Goal: Task Accomplishment & Management: Complete application form

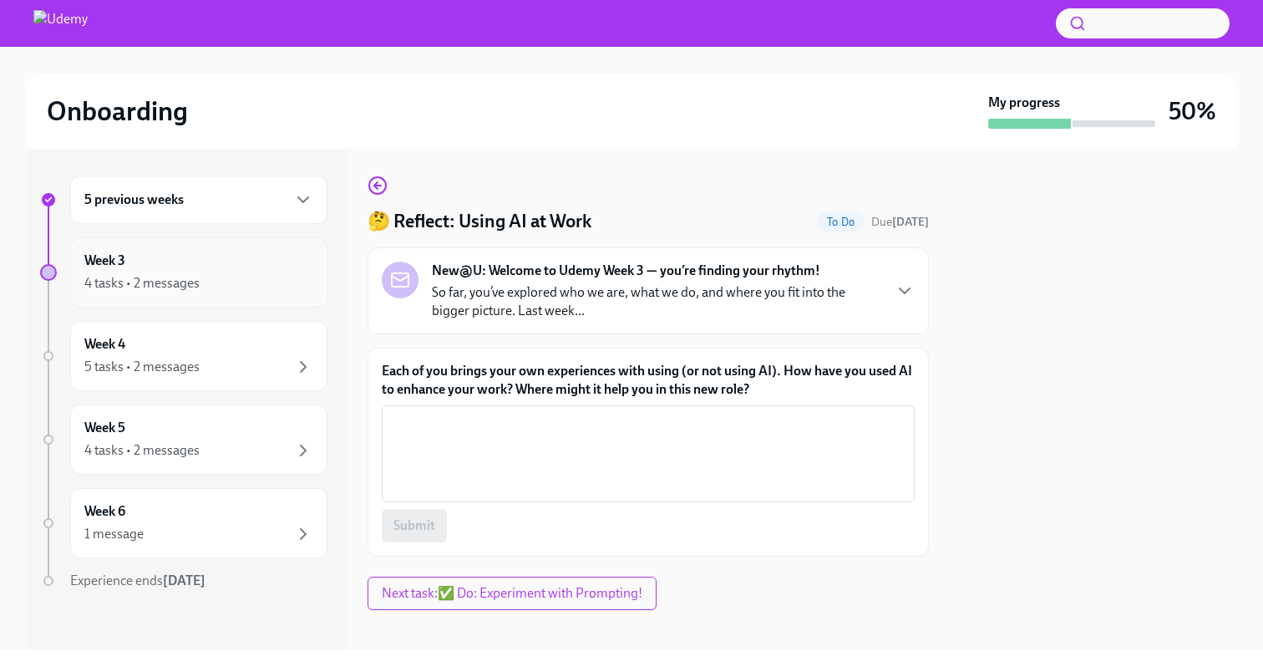
click at [254, 271] on div "Week 3 4 tasks • 2 messages" at bounding box center [198, 272] width 229 height 42
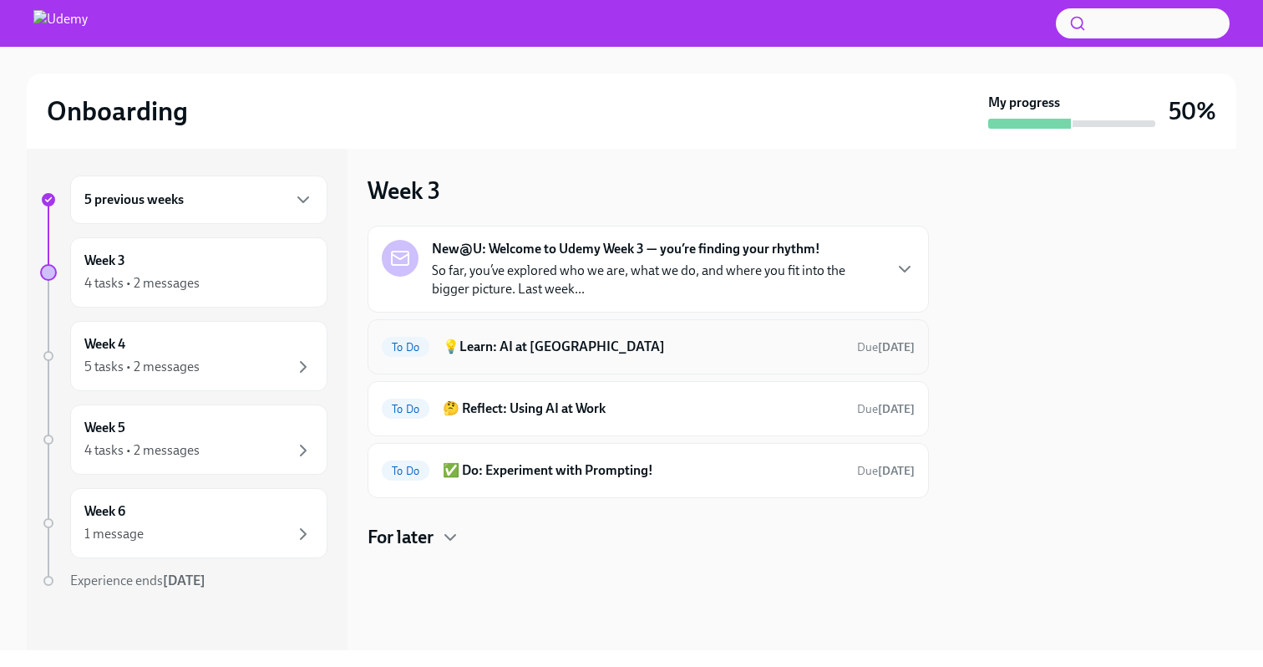
click at [710, 358] on div "To Do 💡Learn: AI at Udemy Due [DATE]" at bounding box center [648, 346] width 533 height 27
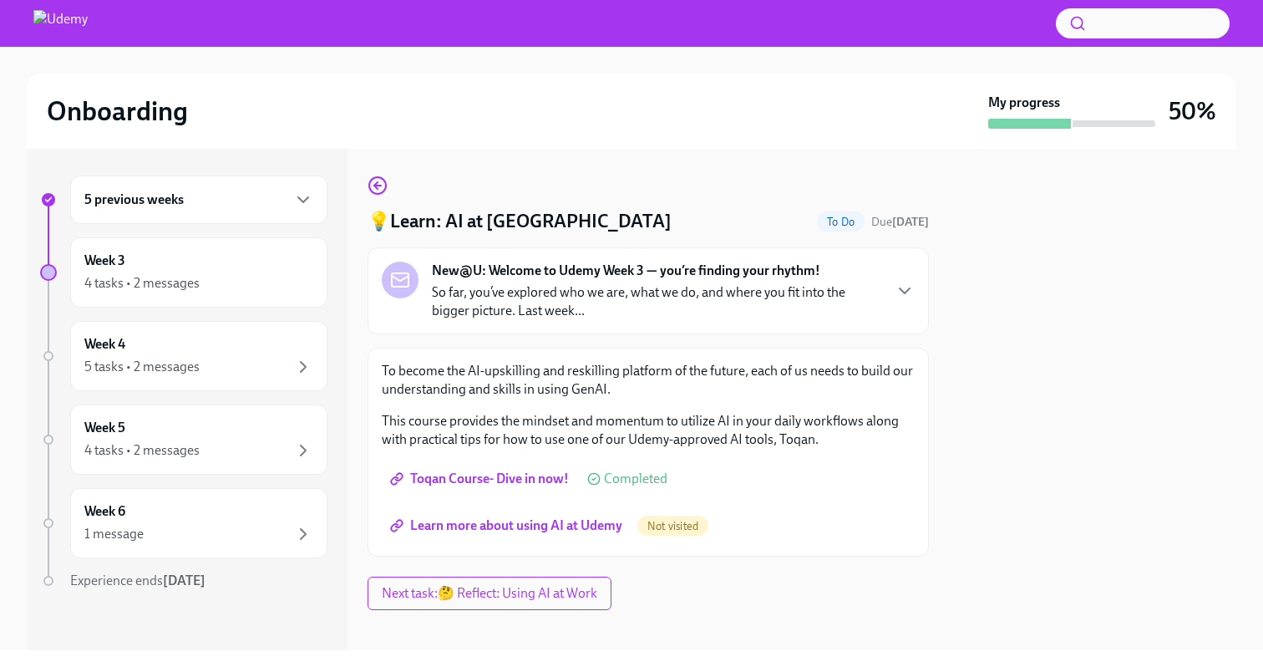
click at [520, 480] on span "Toqan Course- Dive in now!" at bounding box center [480, 478] width 175 height 17
click at [535, 530] on span "Learn more about using AI at Udemy" at bounding box center [507, 525] width 229 height 17
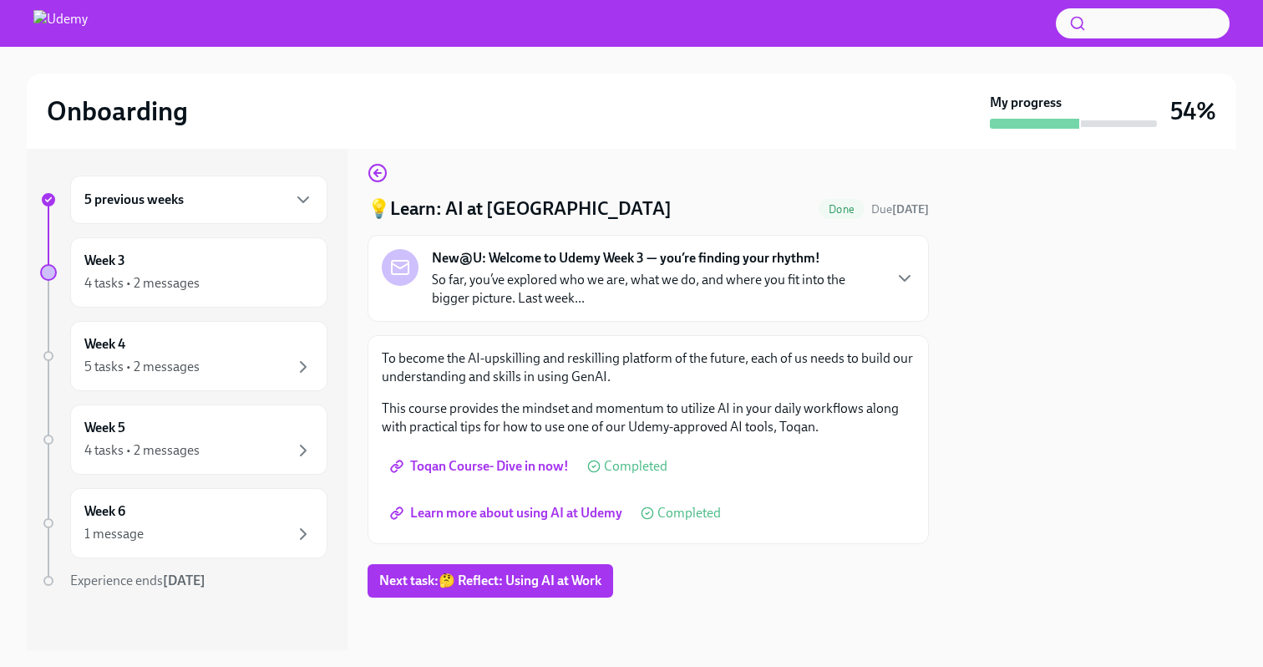
scroll to position [13, 0]
click at [900, 278] on icon "button" at bounding box center [905, 277] width 10 height 5
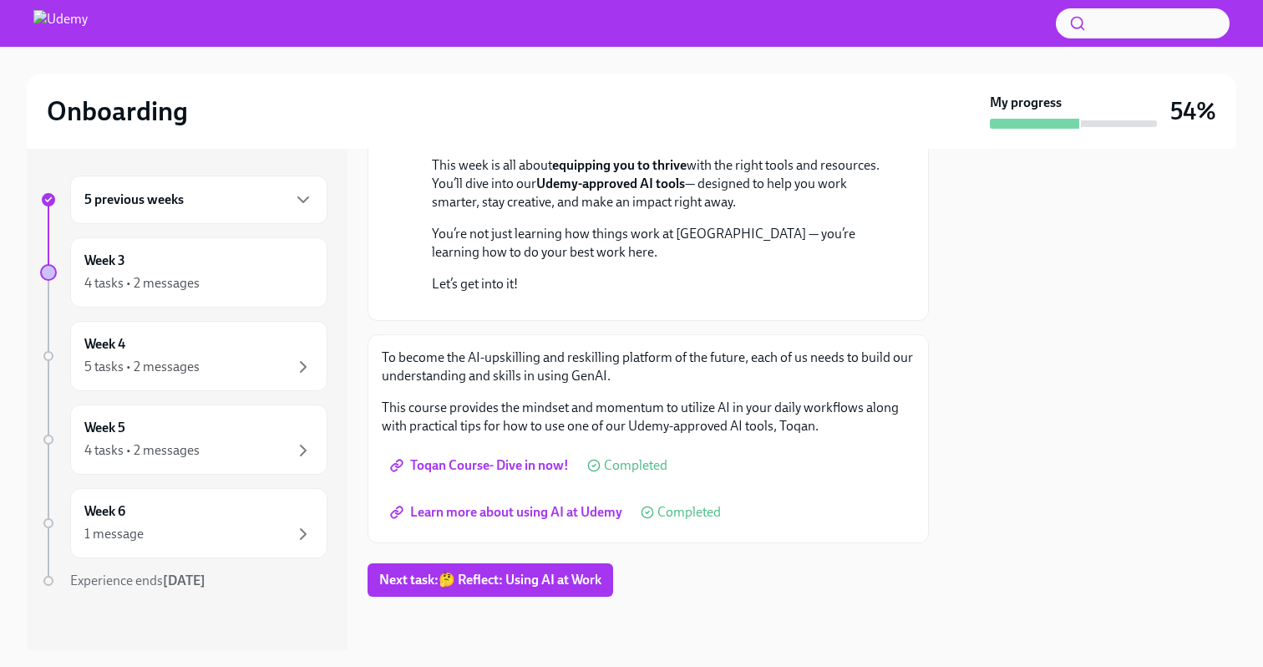
scroll to position [419, 0]
click at [503, 585] on span "Next task : 🤔 Reflect: Using AI at Work" at bounding box center [490, 579] width 222 height 17
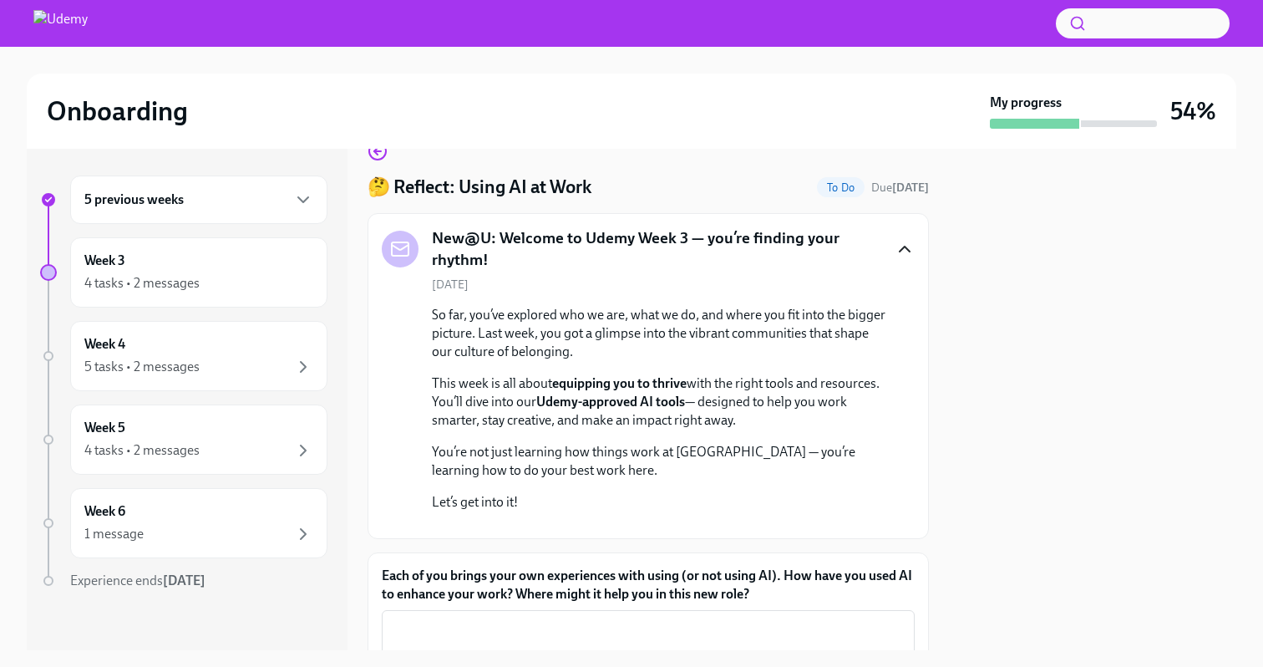
scroll to position [419, 0]
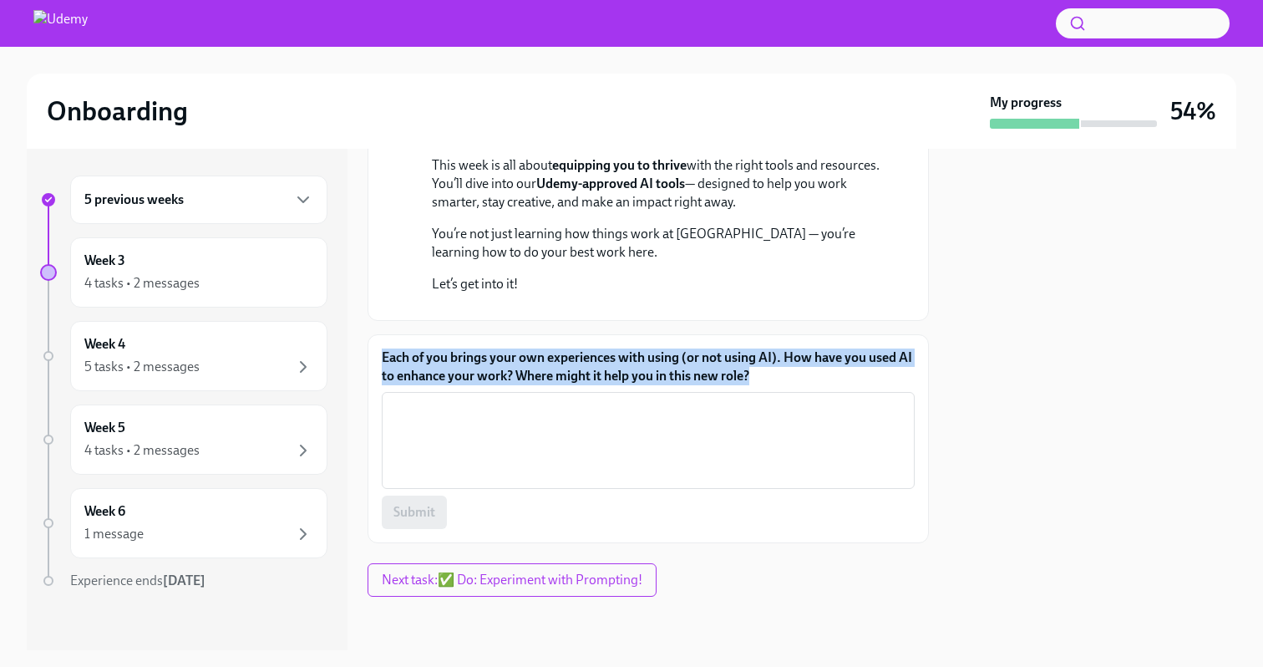
drag, startPoint x: 383, startPoint y: 352, endPoint x: 692, endPoint y: 372, distance: 308.8
click at [846, 378] on label "Each of you brings your own experiences with using (or not using AI). How have …" at bounding box center [648, 366] width 533 height 37
copy label "Each of you brings your own experiences with using (or not using AI). How have …"
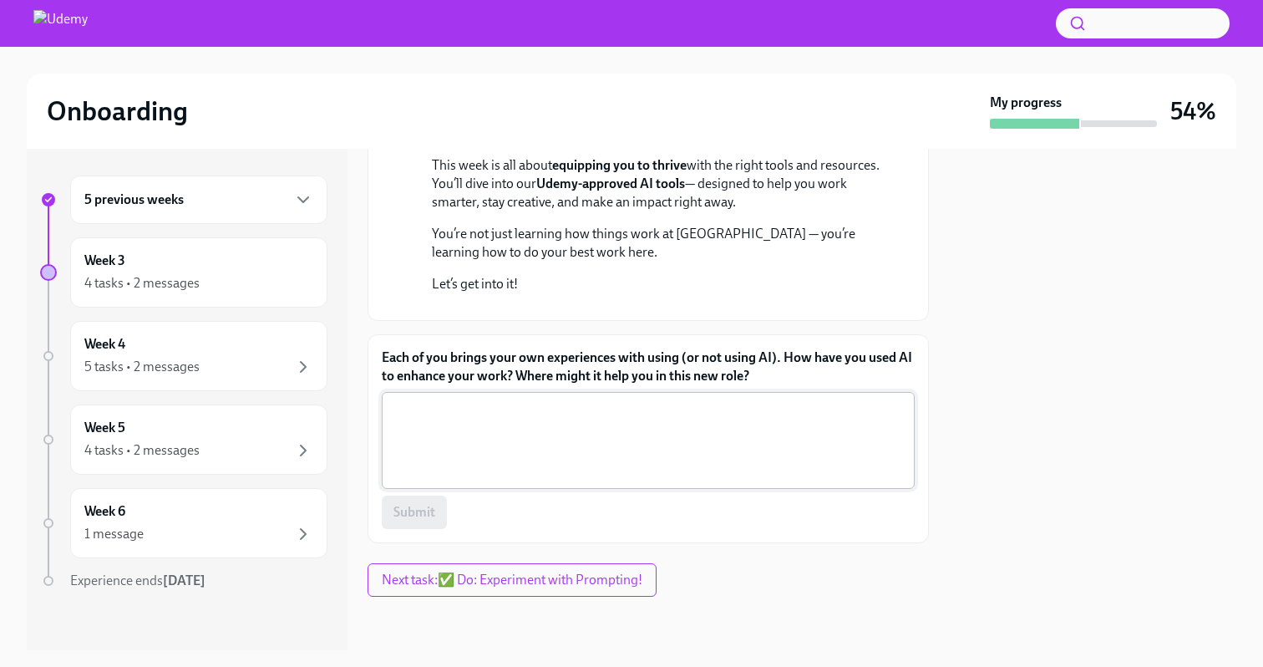
click at [492, 418] on textarea "Each of you brings your own experiences with using (or not using AI). How have …" at bounding box center [648, 440] width 513 height 80
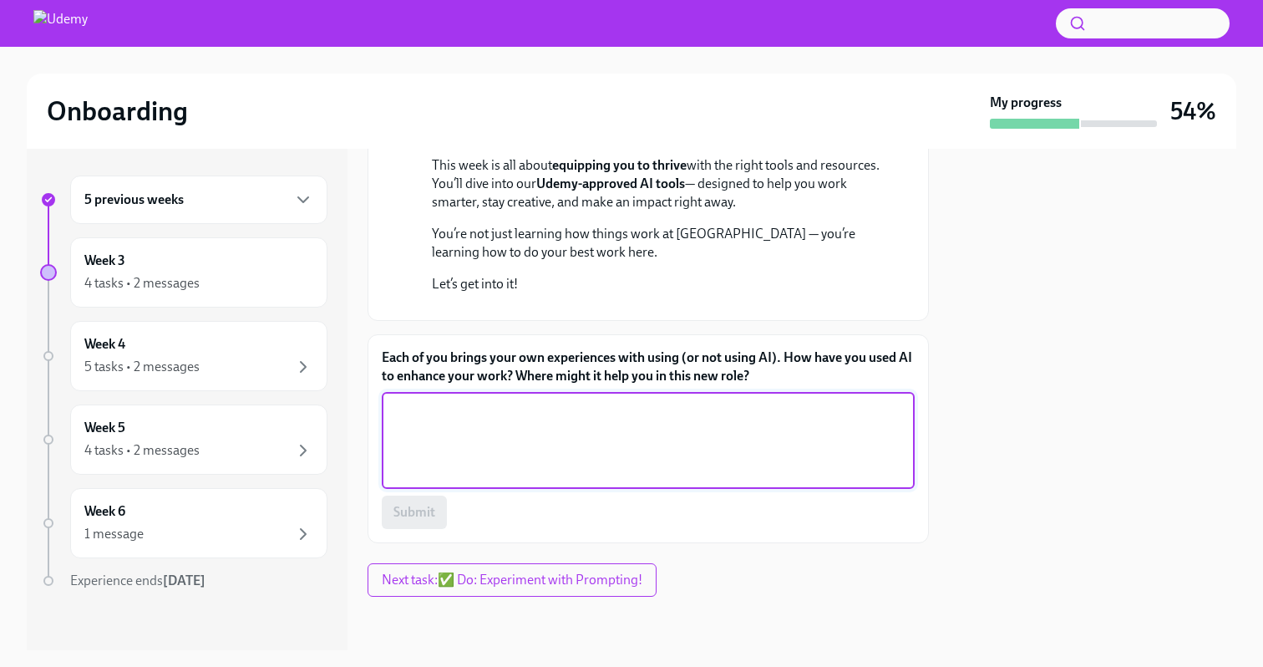
paste textarea "I’ve used AI mainly to boost productivity and creativity in my work—for example…"
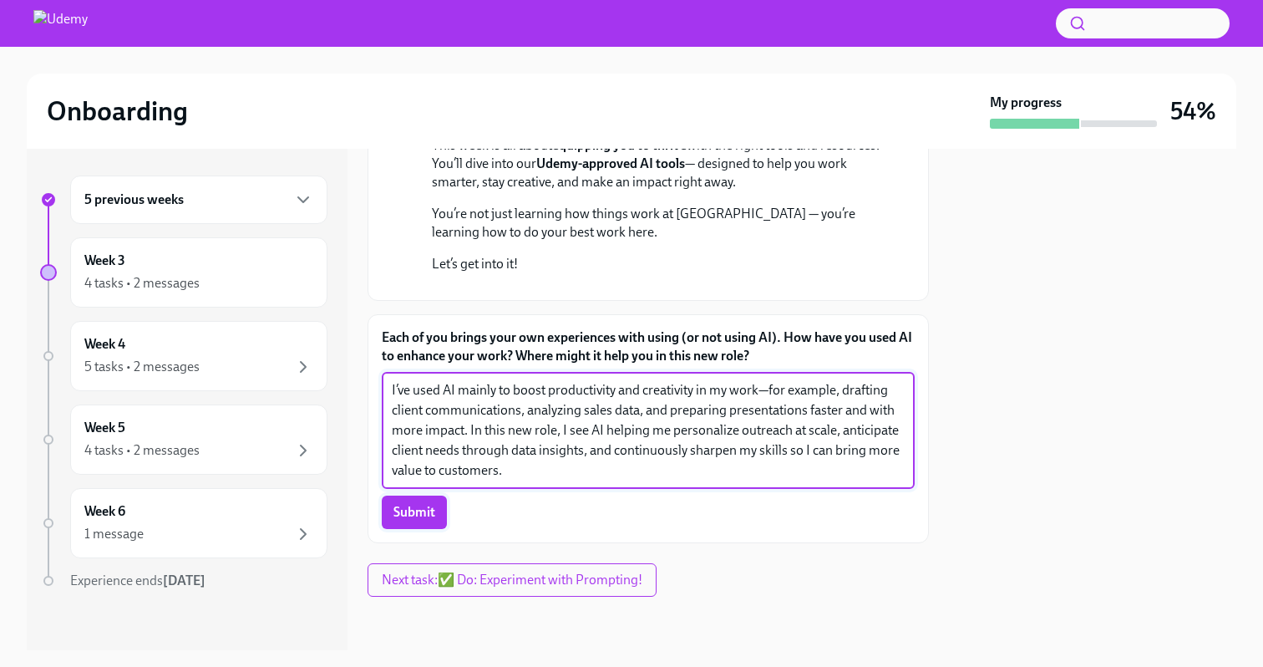
type textarea "I’ve used AI mainly to boost productivity and creativity in my work—for example…"
click at [410, 520] on span "Submit" at bounding box center [414, 512] width 42 height 17
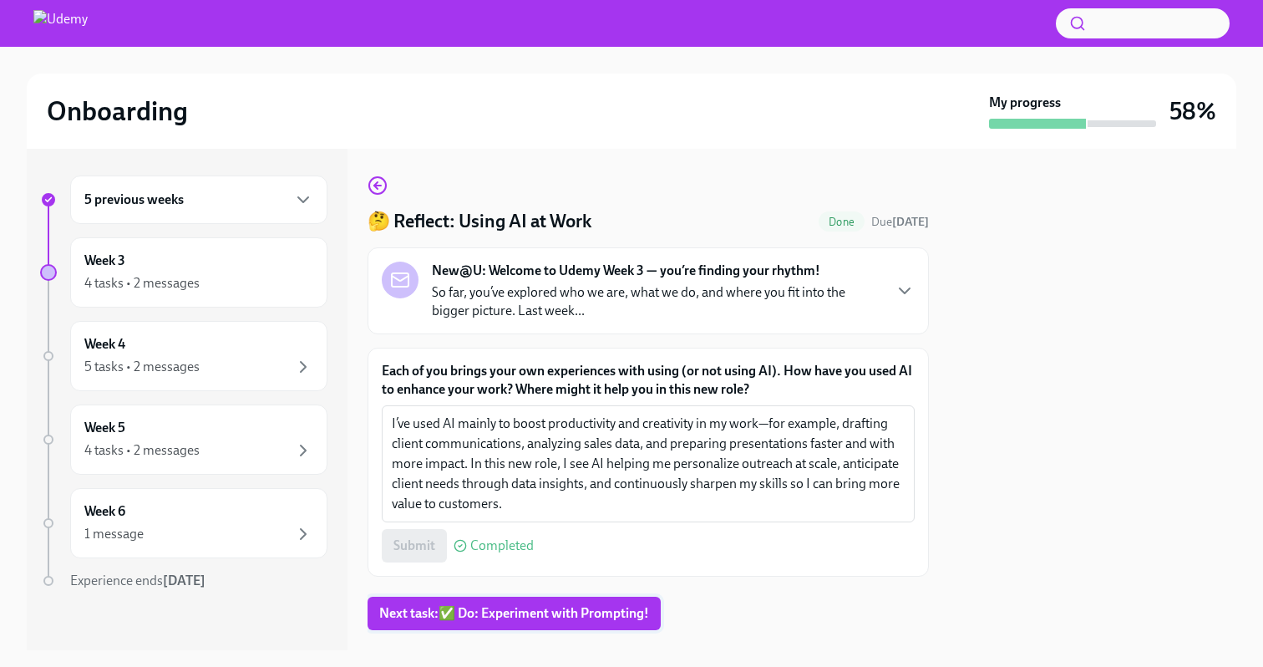
click at [496, 614] on span "Next task : ✅ Do: Experiment with Prompting!" at bounding box center [514, 613] width 270 height 17
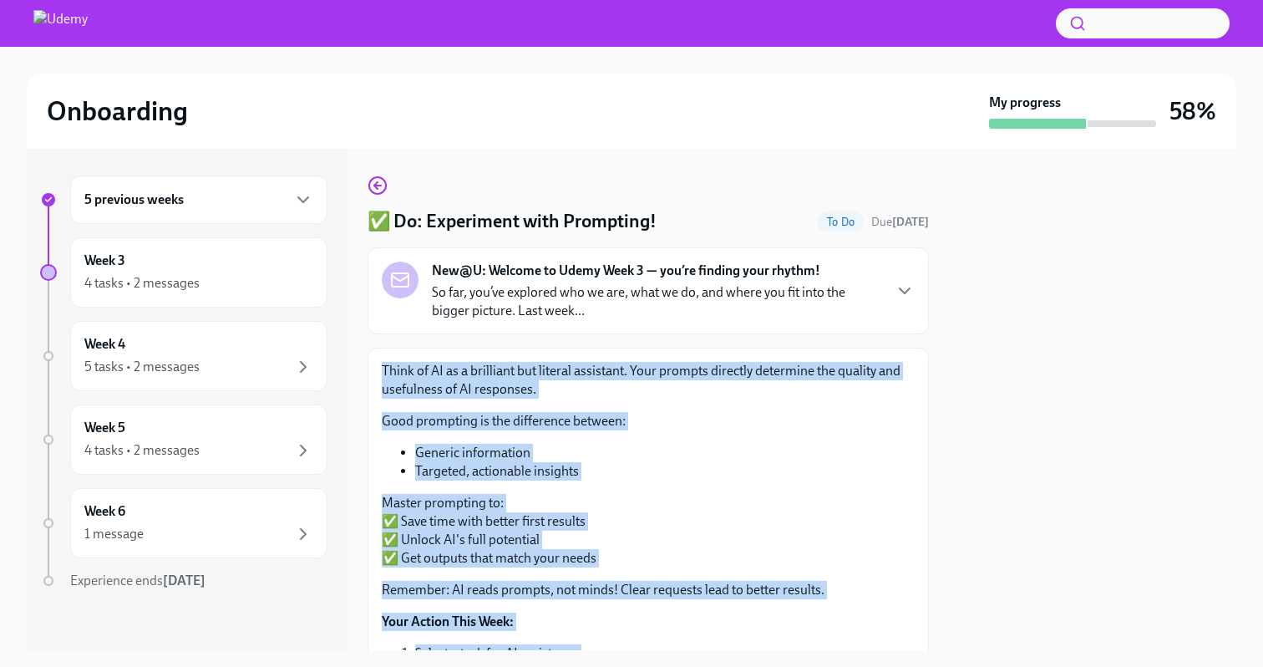
drag, startPoint x: 554, startPoint y: 528, endPoint x: 380, endPoint y: 371, distance: 234.2
click at [381, 368] on div "Think of AI as a brilliant but literal assistant. Your prompts directly determi…" at bounding box center [648, 581] width 561 height 468
copy div "Think of AI as a brilliant but literal assistant. Your prompts directly determi…"
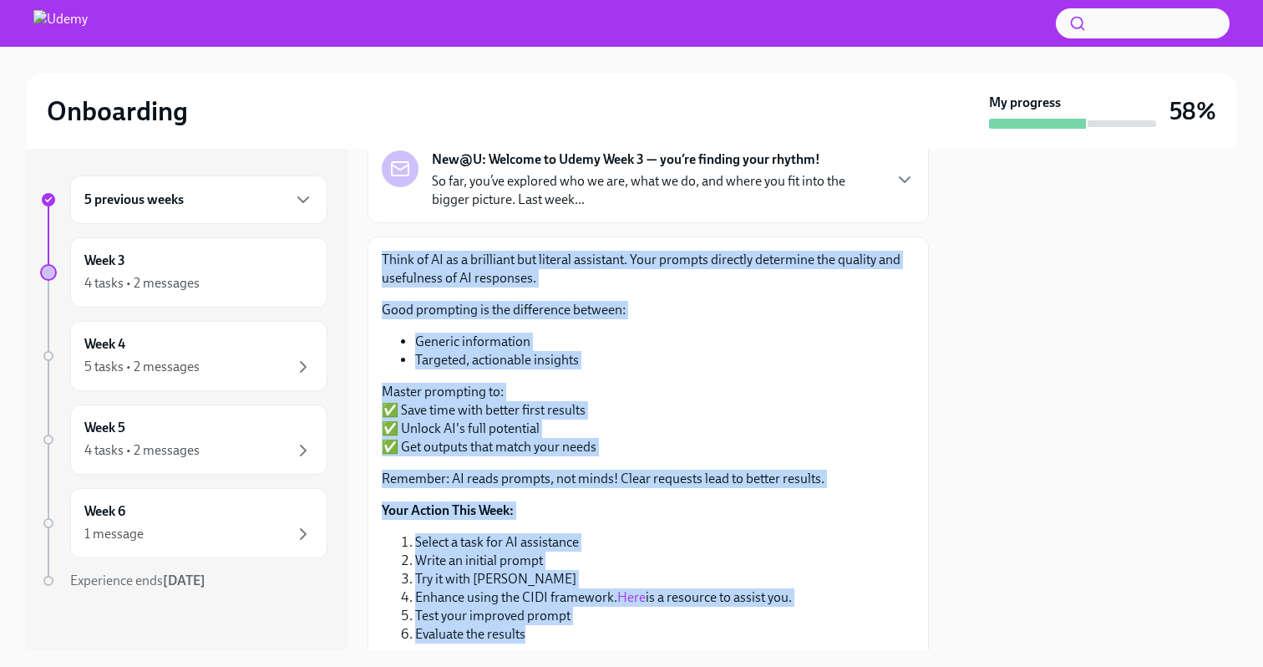
scroll to position [219, 0]
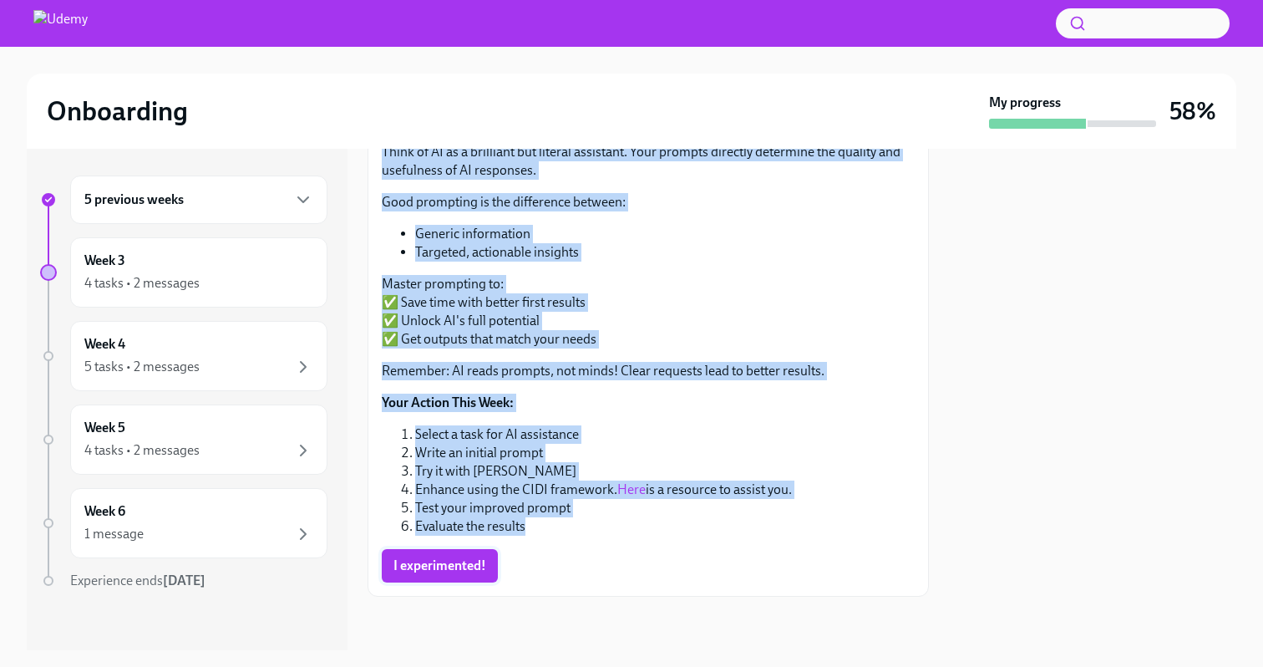
click at [469, 573] on span "I experimented!" at bounding box center [439, 565] width 93 height 17
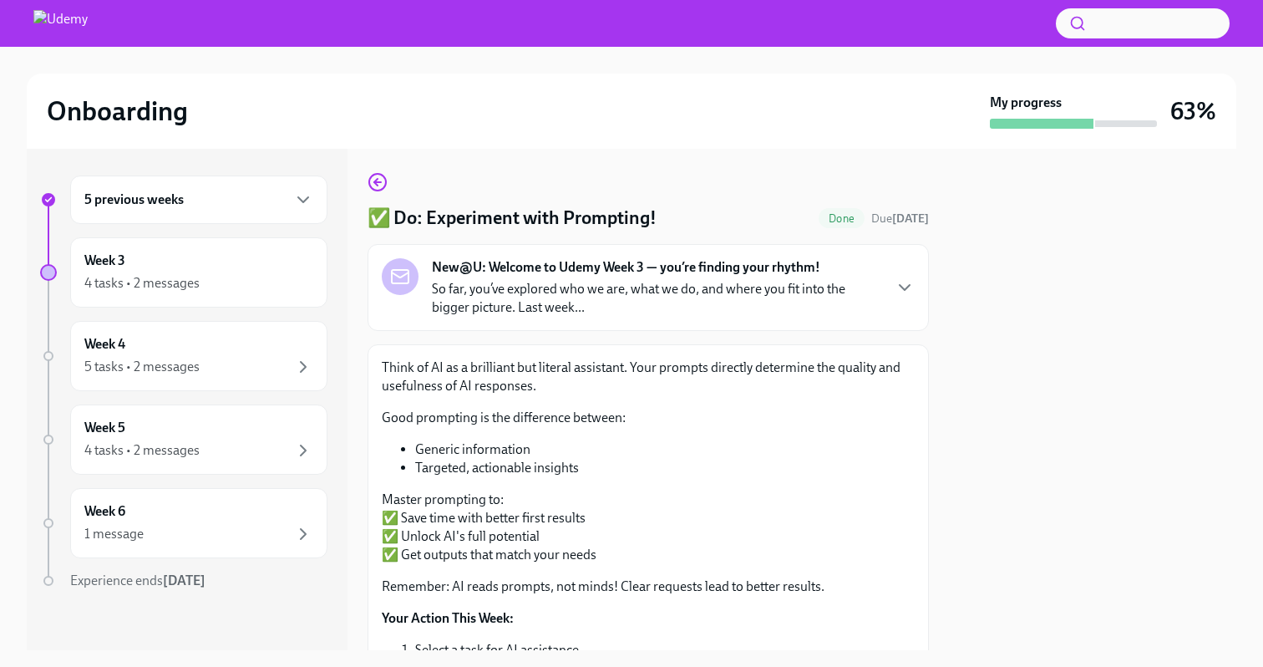
scroll to position [0, 0]
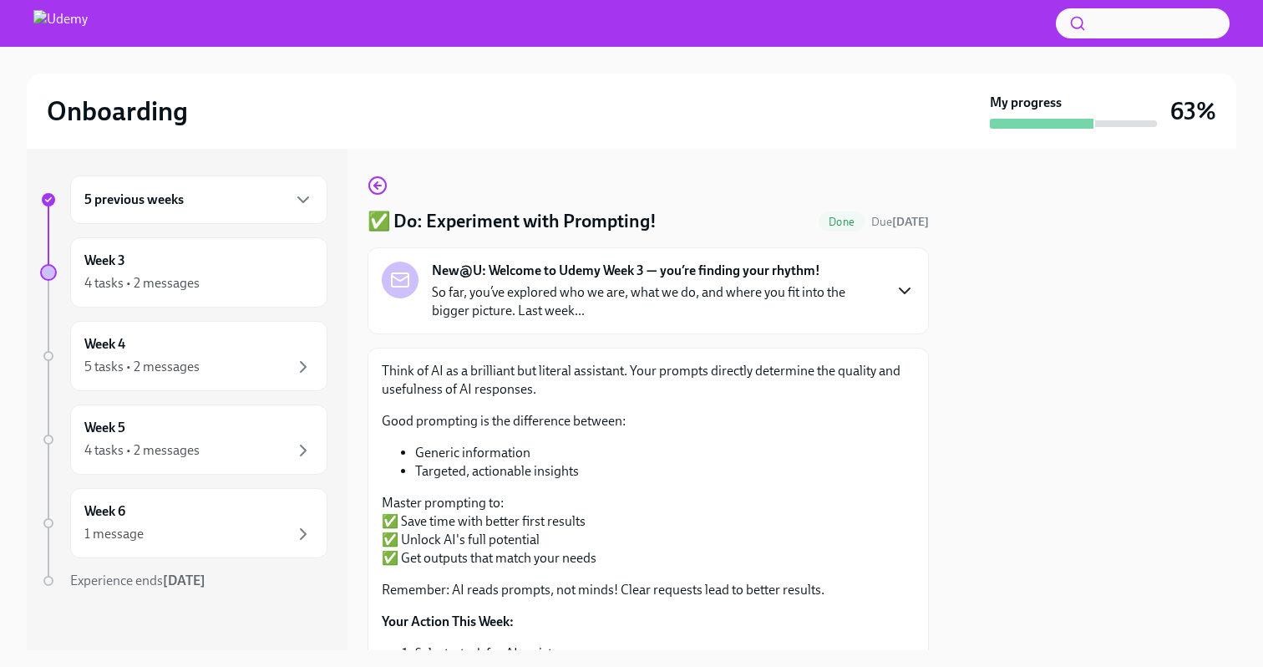
click at [895, 288] on icon "button" at bounding box center [905, 291] width 20 height 20
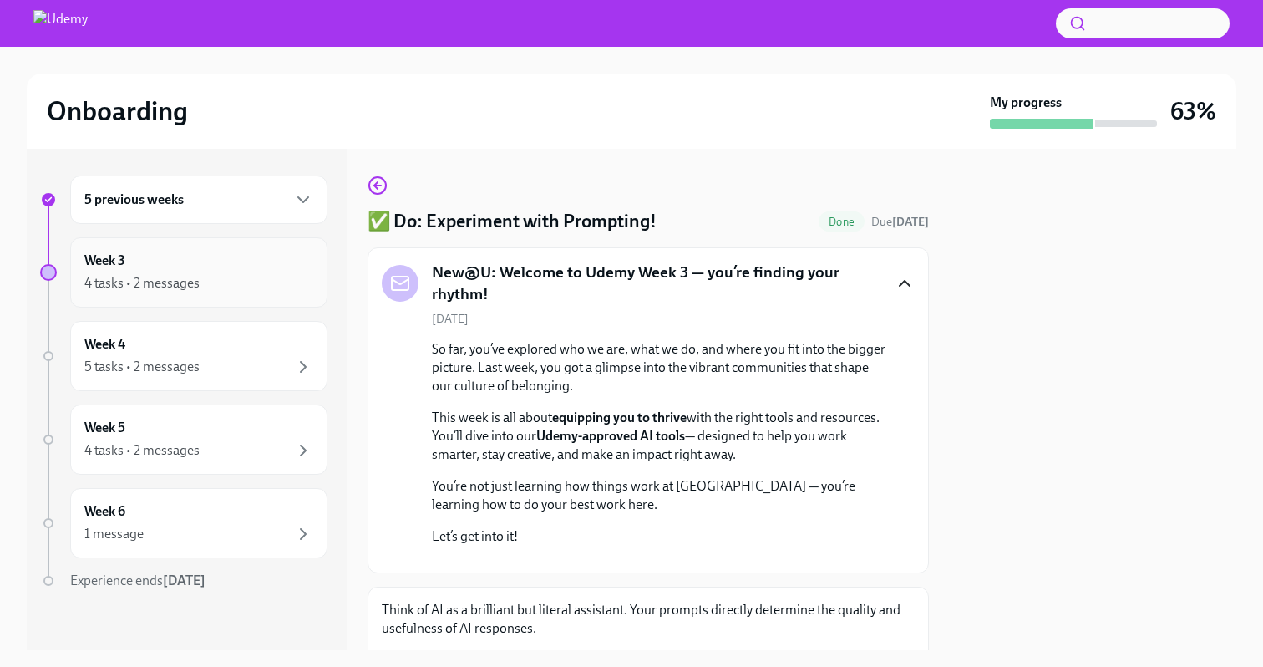
click at [182, 265] on div "Week 3 4 tasks • 2 messages" at bounding box center [198, 272] width 229 height 42
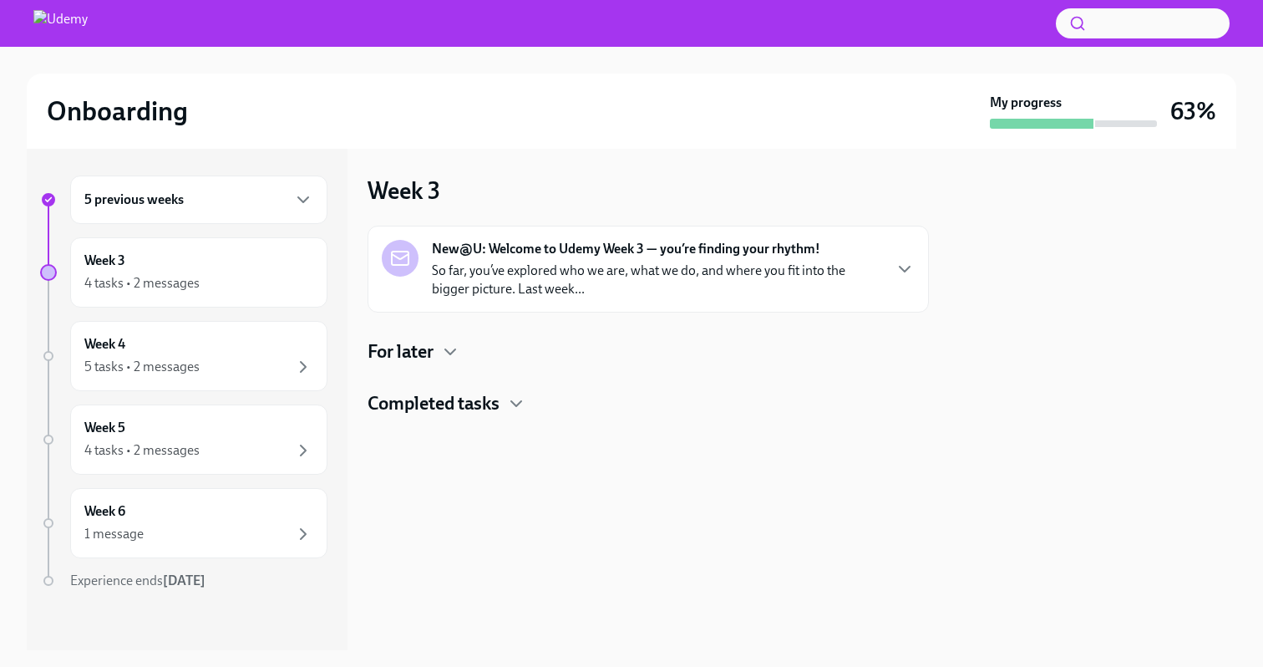
click at [387, 354] on h4 "For later" at bounding box center [401, 351] width 66 height 25
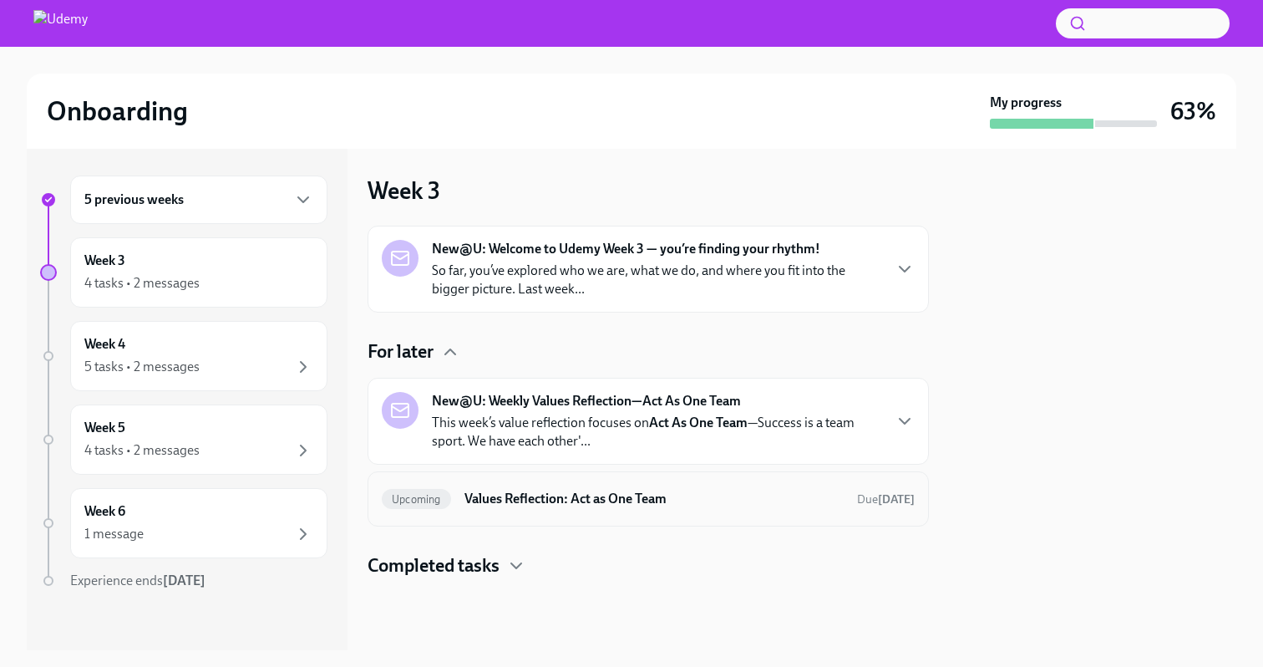
click at [606, 496] on h6 "Values Reflection: Act as One Team" at bounding box center [653, 498] width 379 height 18
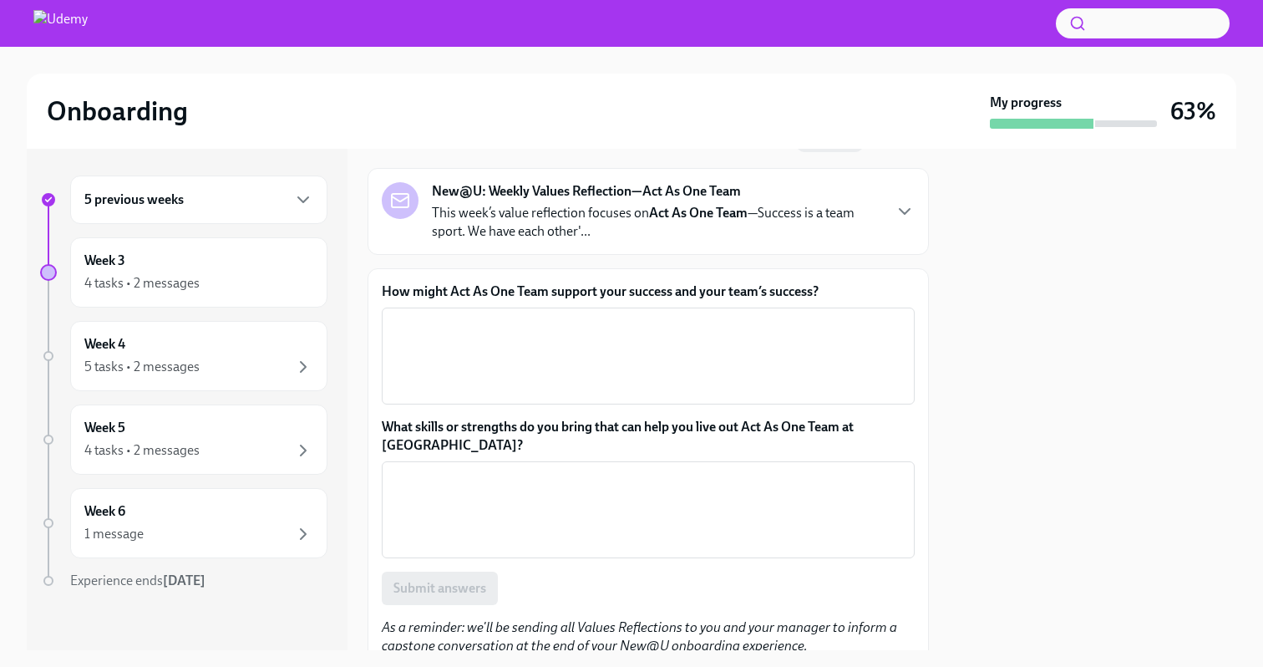
scroll to position [74, 0]
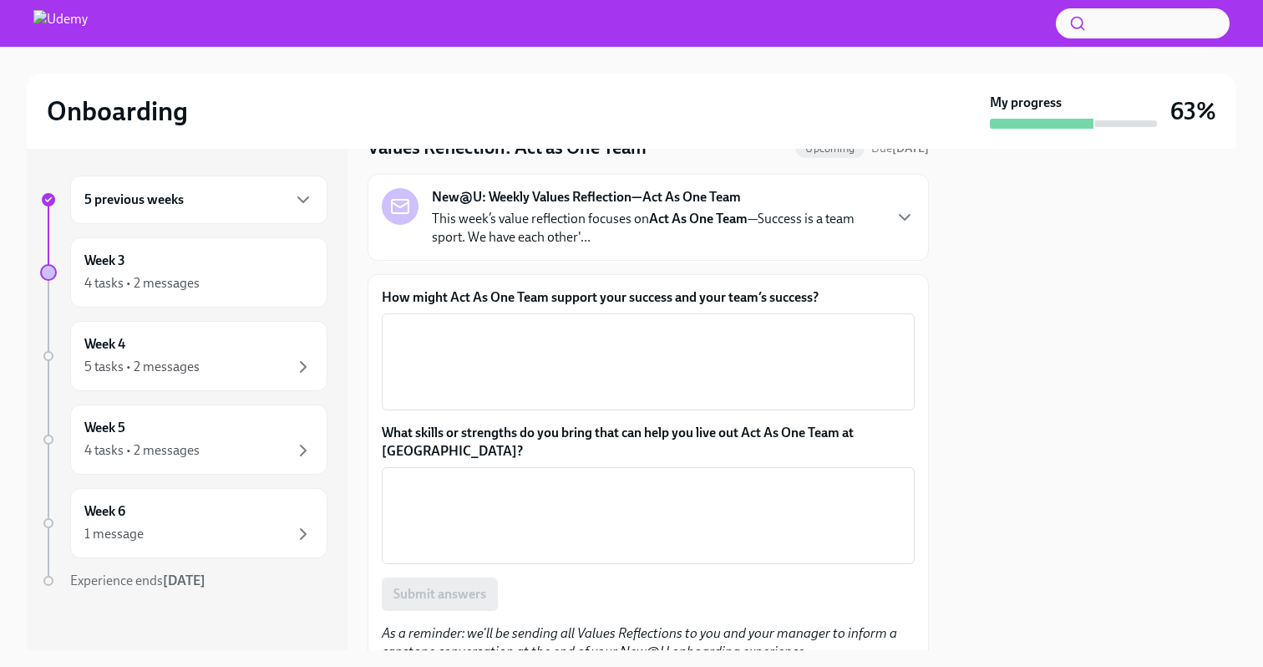
click at [582, 241] on p "This week’s value reflection focuses on Act As One Team —Success is a team spor…" at bounding box center [656, 228] width 449 height 37
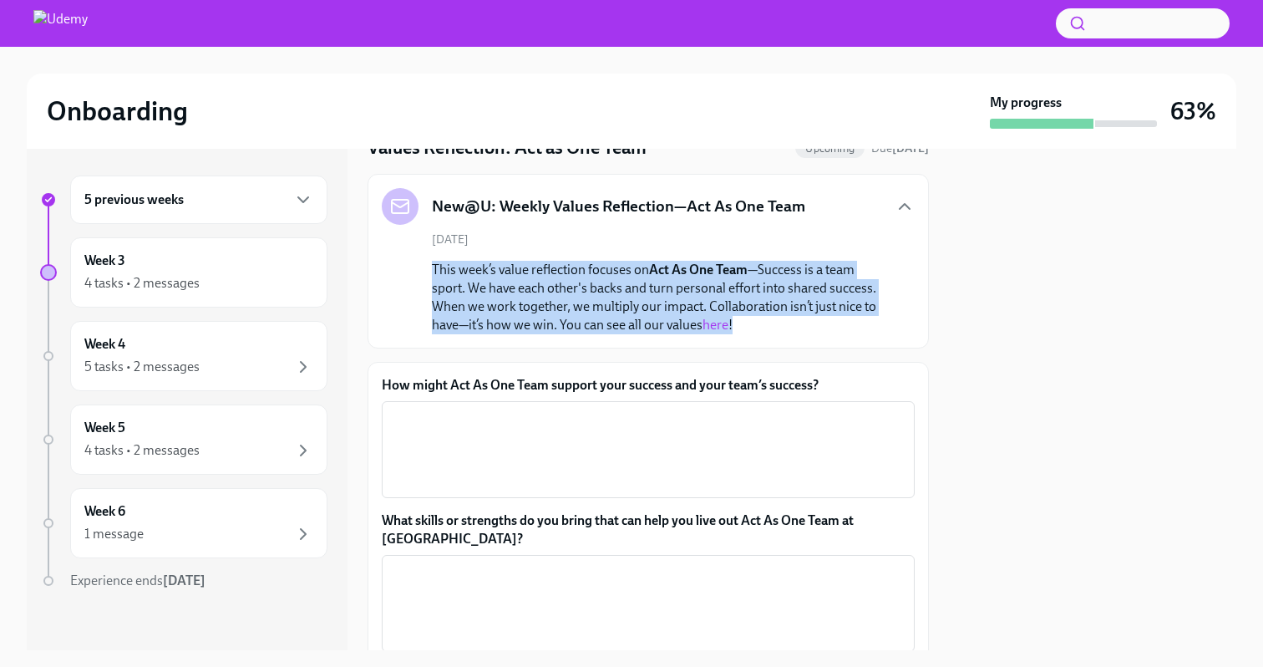
drag, startPoint x: 433, startPoint y: 265, endPoint x: 702, endPoint y: 300, distance: 272.1
click at [819, 323] on p "This week’s value reflection focuses on Act As One Team —Success is a team spor…" at bounding box center [660, 298] width 456 height 74
copy p "This week’s value reflection focuses on Act As One Team —Success is a team spor…"
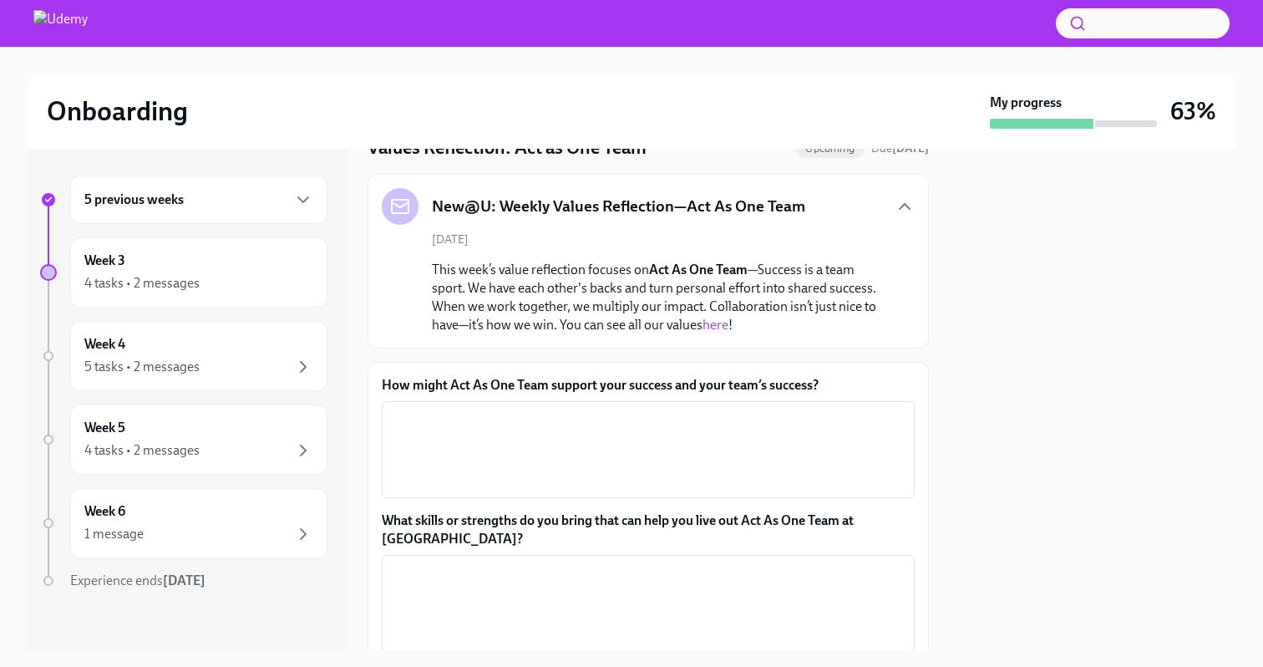
click at [371, 386] on div "How might Act As One Team support your success and your team’s success? x ​ Wha…" at bounding box center [648, 562] width 561 height 401
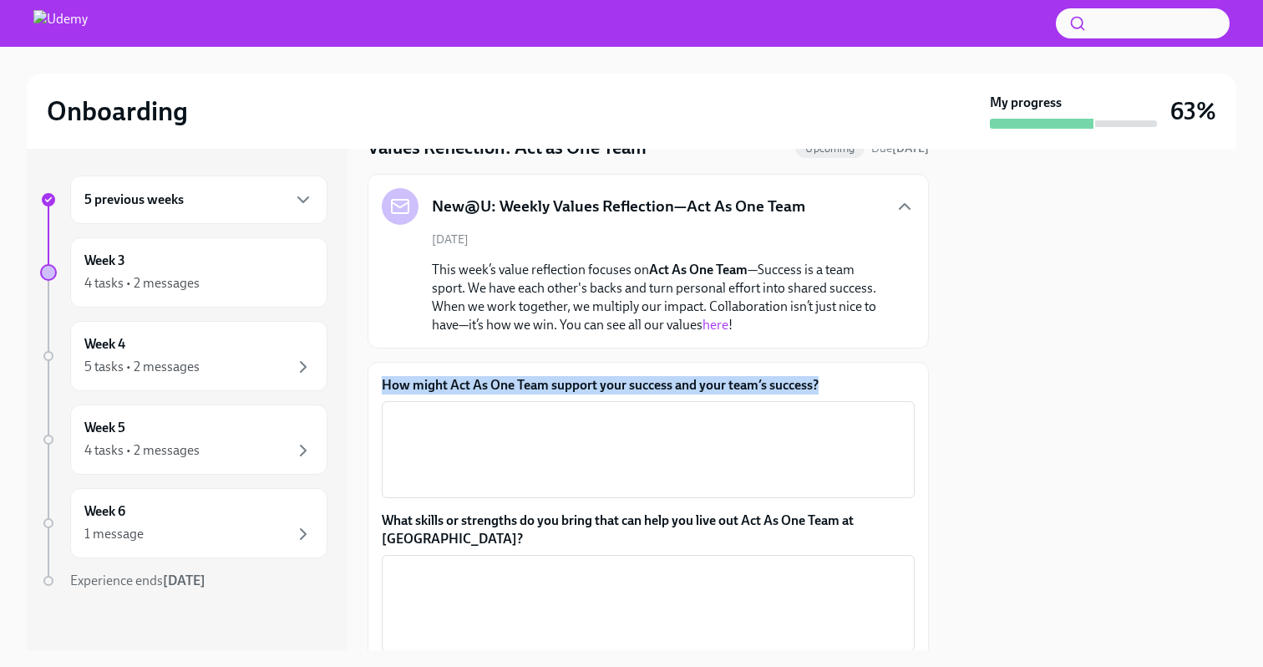
drag, startPoint x: 377, startPoint y: 384, endPoint x: 861, endPoint y: 383, distance: 484.5
click at [862, 378] on div "How might Act As One Team support your success and your team’s success? x ​ Wha…" at bounding box center [648, 562] width 561 height 401
copy label "How might Act As One Team support your success and your team’s success?"
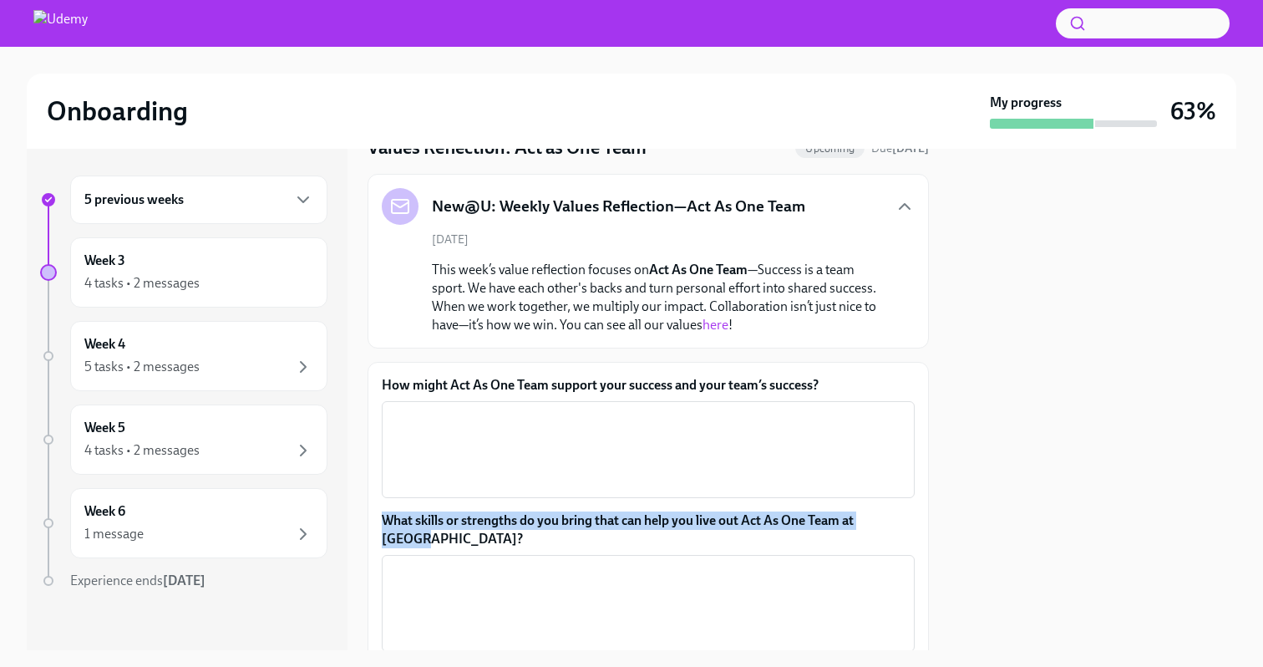
drag, startPoint x: 381, startPoint y: 518, endPoint x: 449, endPoint y: 539, distance: 71.6
click at [449, 539] on div "How might Act As One Team support your success and your team’s success? x ​ Wha…" at bounding box center [648, 562] width 561 height 401
copy label "What skills or strengths do you bring that can help you live out Act As One Tea…"
click at [728, 327] on link "here" at bounding box center [715, 325] width 26 height 16
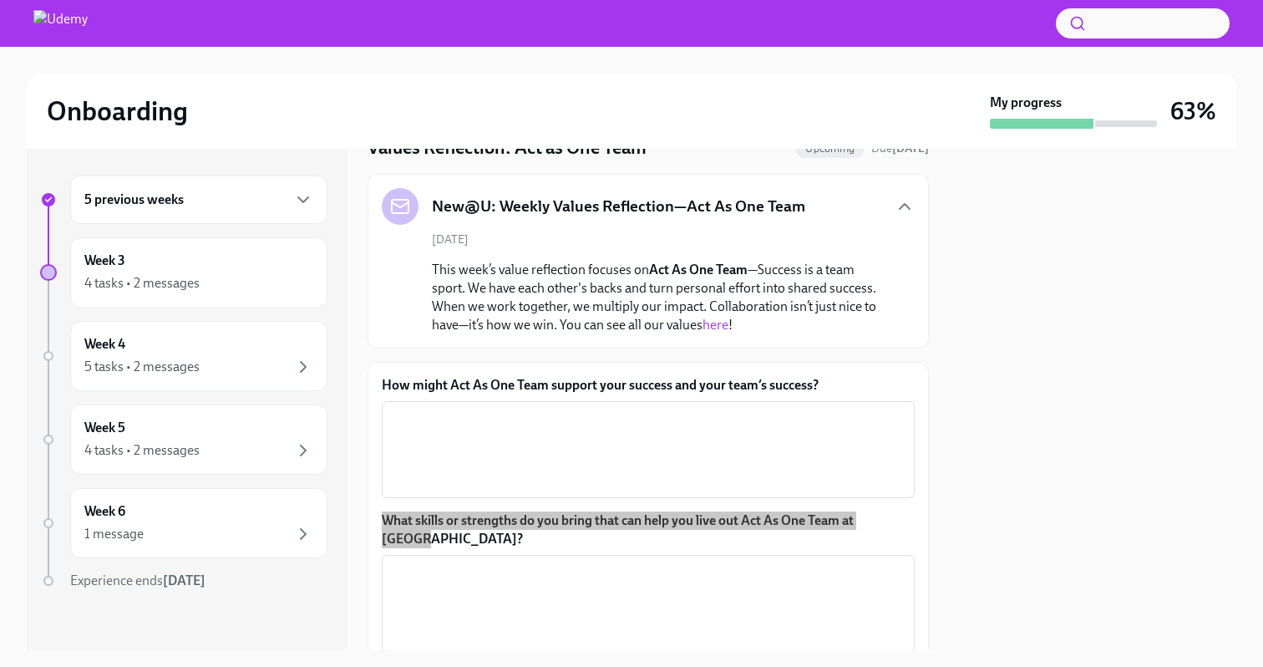
click at [0, 0] on div "Onboarding My progress 63% 5 previous weeks Week 3 4 tasks • 2 messages Week 4 …" at bounding box center [631, 325] width 1263 height 650
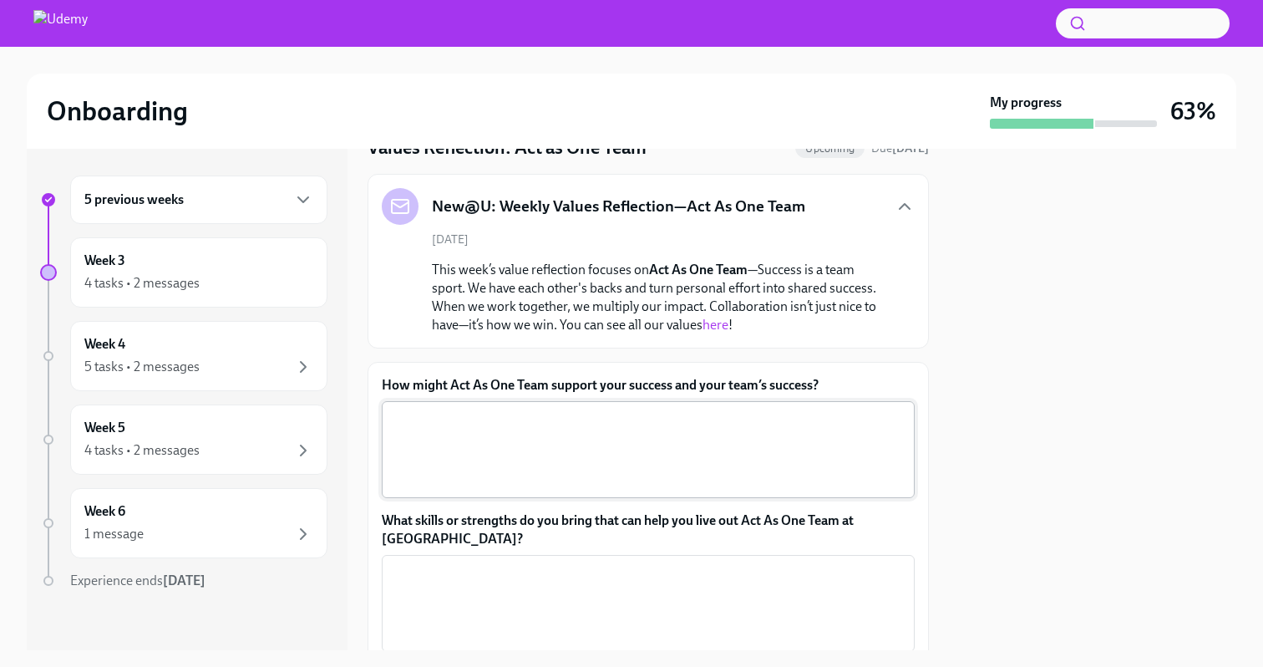
click at [559, 424] on textarea "How might Act As One Team support your success and your team’s success?" at bounding box center [648, 449] width 513 height 80
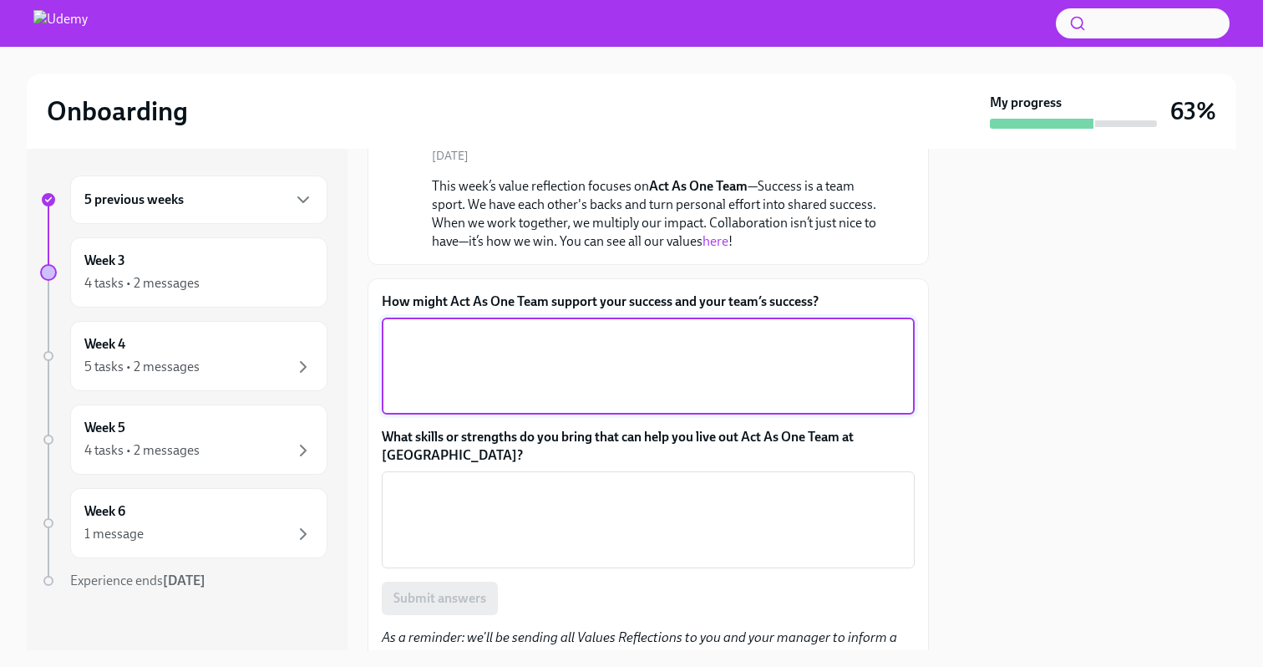
scroll to position [158, 0]
paste textarea "Working as one team helps us share knowledge, reduce risks, and achieve bigger …"
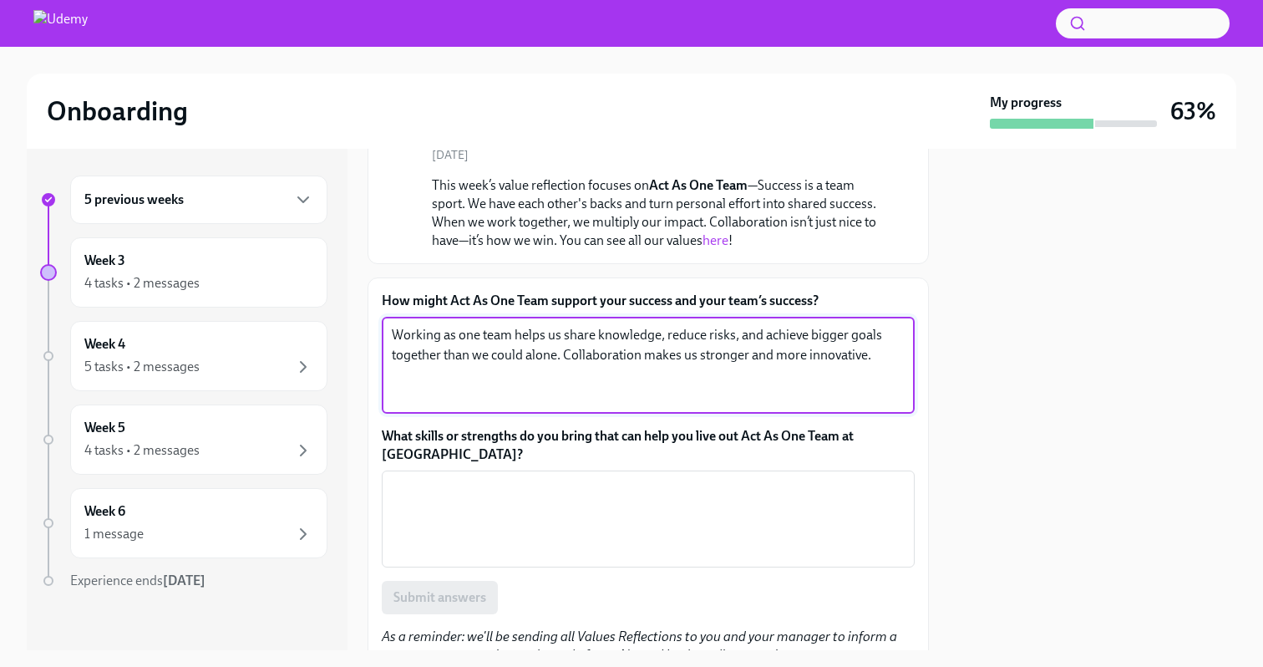
type textarea "Working as one team helps us share knowledge, reduce risks, and achieve bigger …"
click at [453, 489] on textarea "What skills or strengths do you bring that can help you live out Act As One Tea…" at bounding box center [648, 519] width 513 height 80
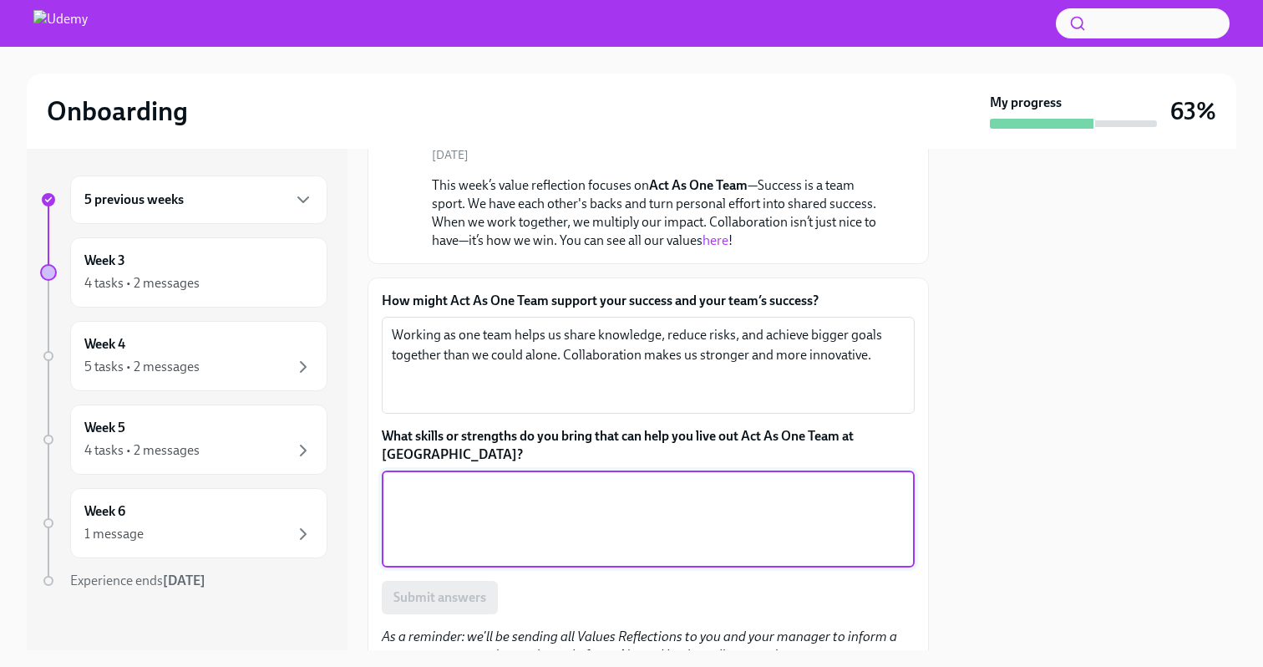
paste textarea "I bring clear communication, a collaborative mindset, and empathy—always lookin…"
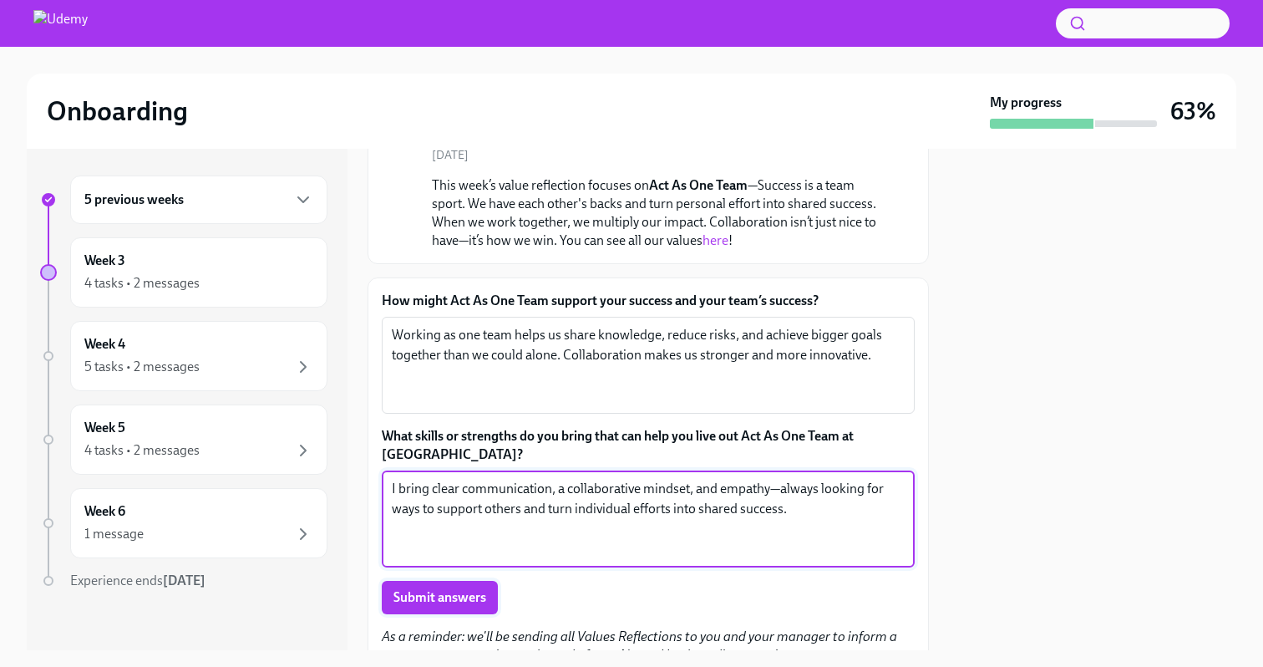
type textarea "I bring clear communication, a collaborative mindset, and empathy—always lookin…"
click at [436, 601] on span "Submit answers" at bounding box center [439, 597] width 93 height 17
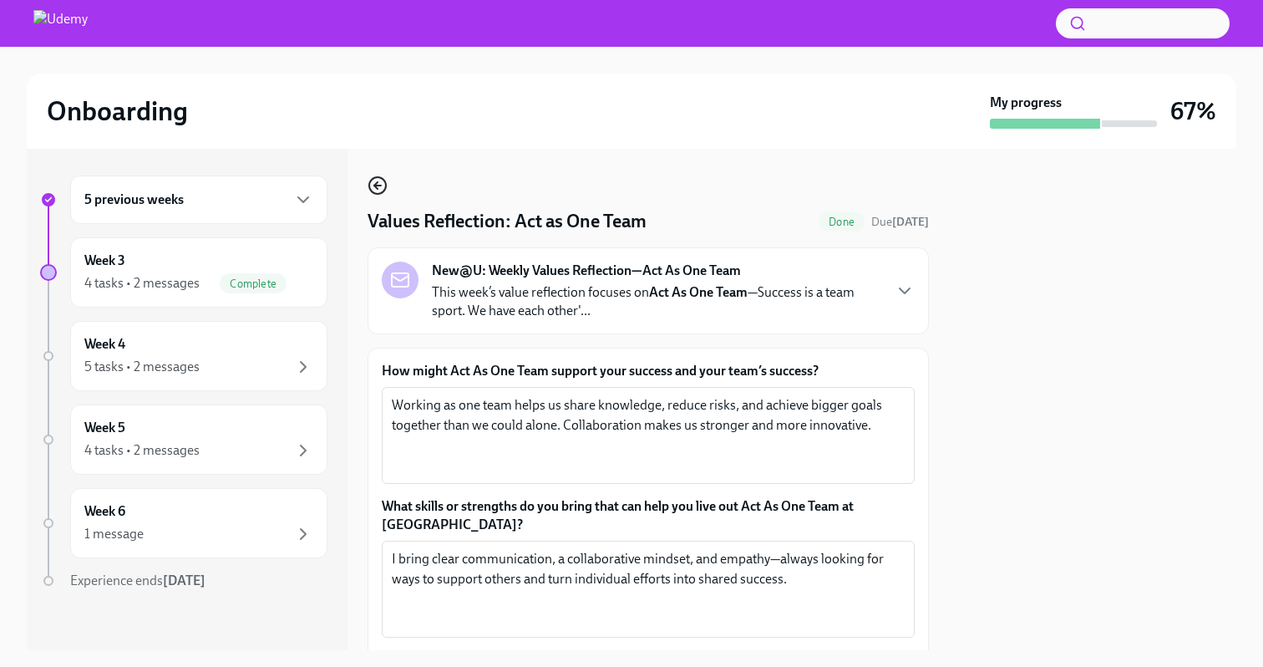
click at [381, 185] on icon "button" at bounding box center [377, 185] width 7 height 0
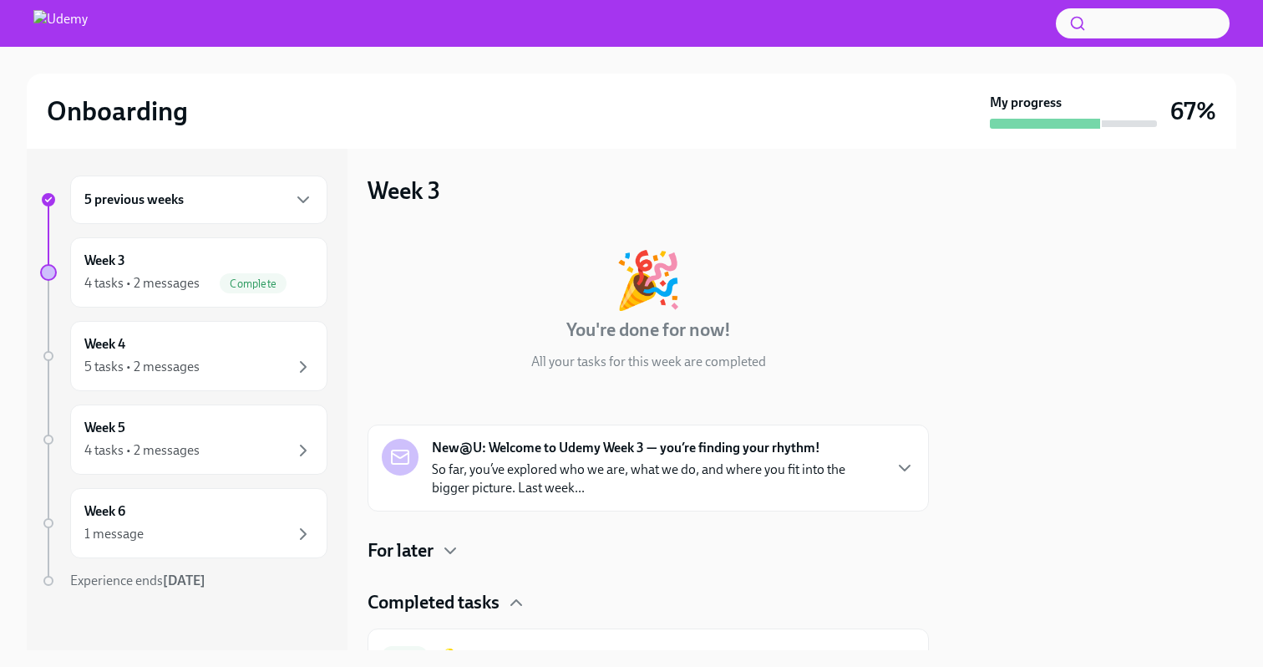
click at [403, 545] on h4 "For later" at bounding box center [401, 550] width 66 height 25
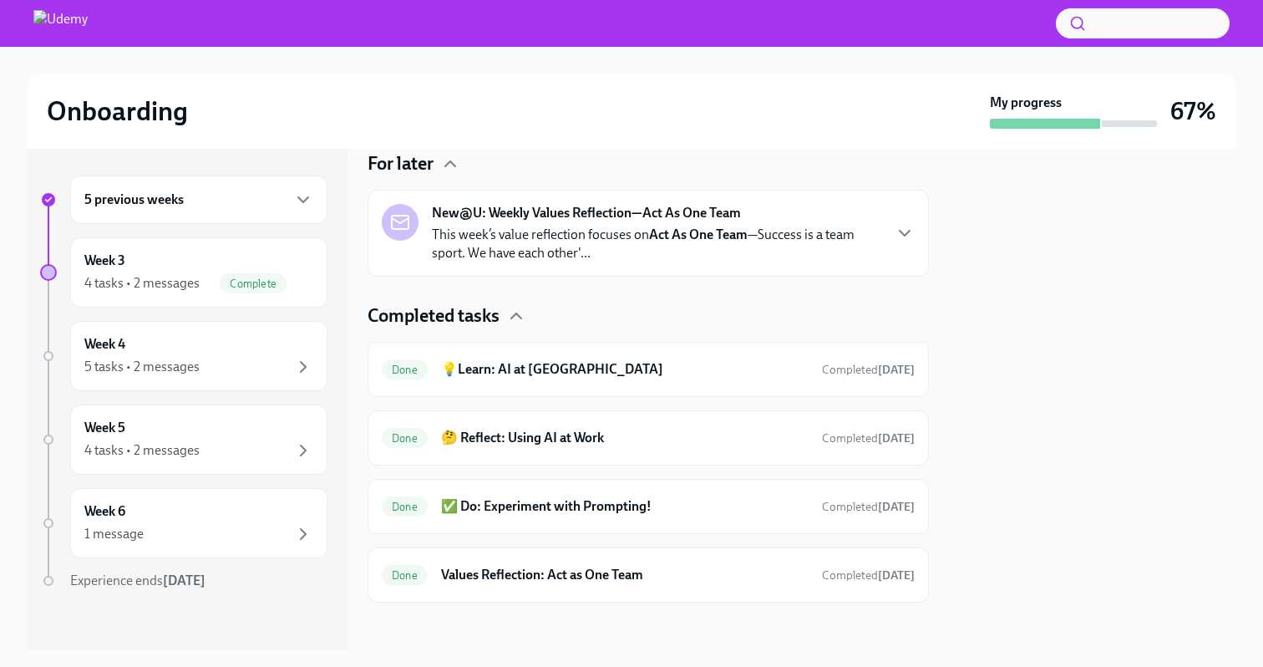
scroll to position [393, 0]
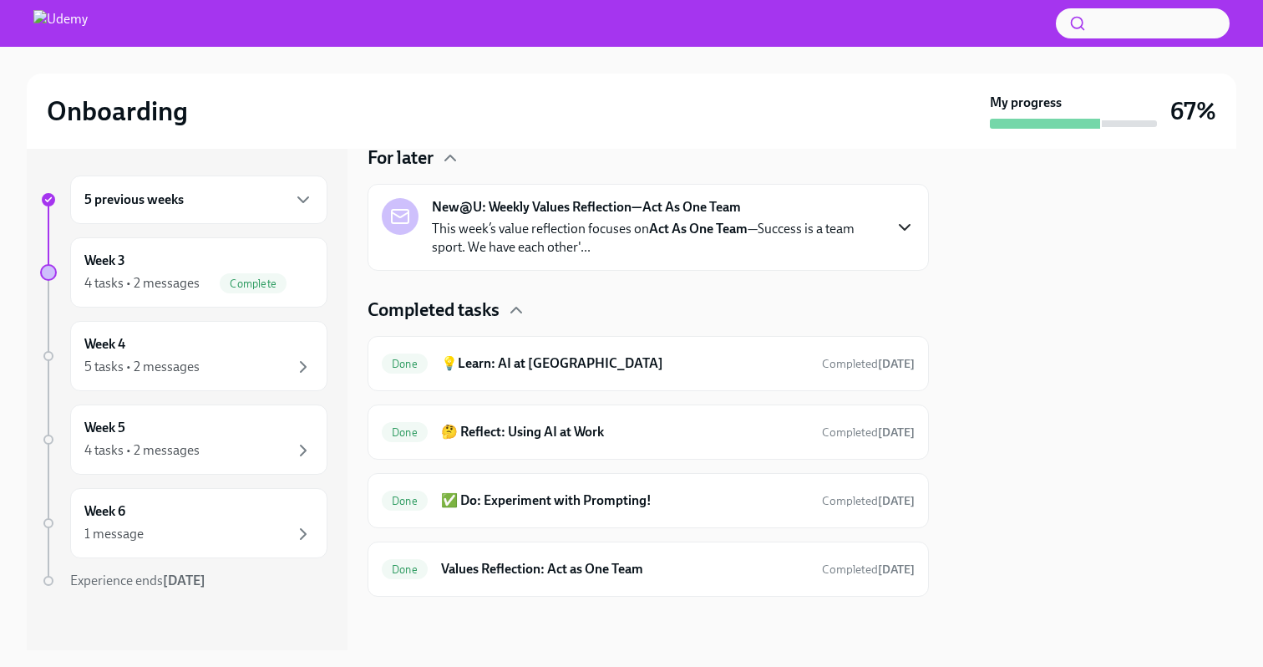
click at [895, 232] on icon "button" at bounding box center [905, 227] width 20 height 20
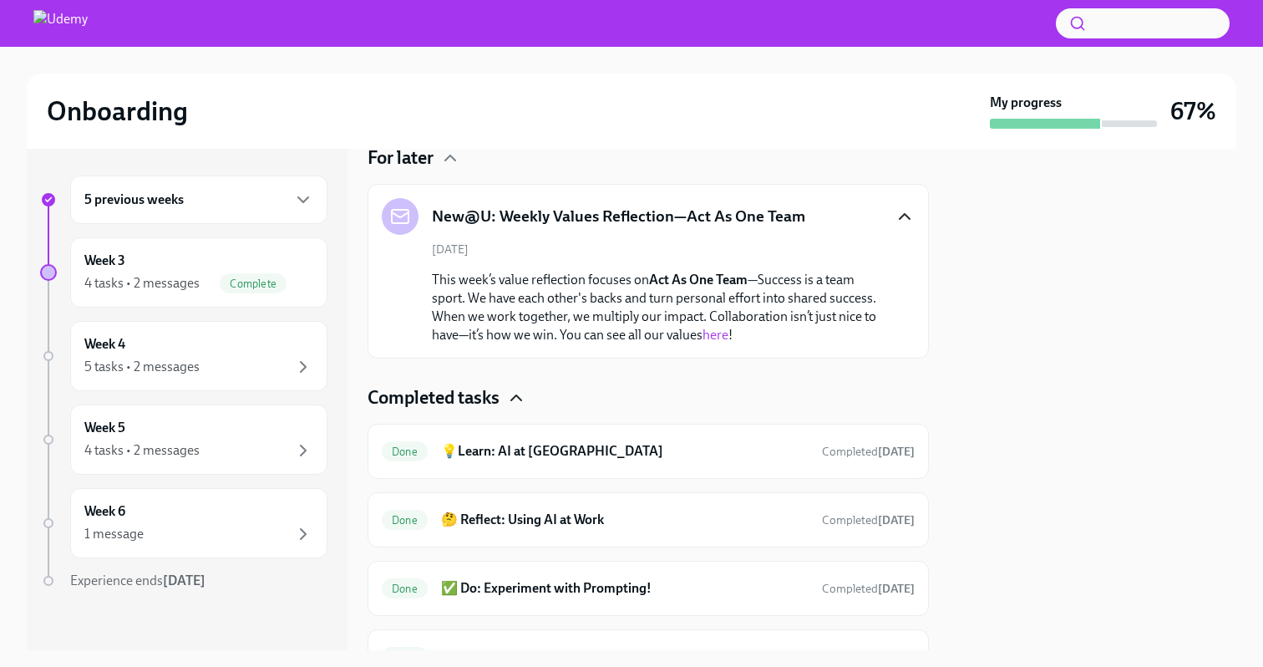
click at [524, 401] on icon "button" at bounding box center [516, 398] width 20 height 20
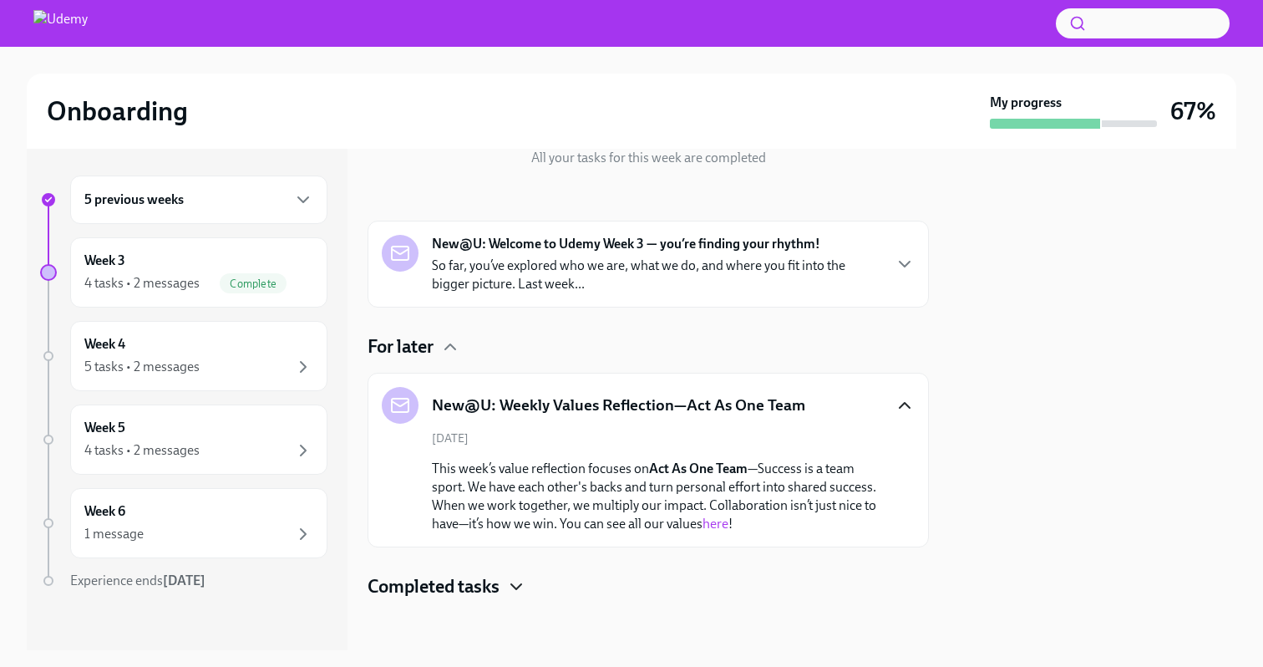
scroll to position [203, 0]
click at [159, 269] on div "Week 3 4 tasks • 2 messages Complete" at bounding box center [198, 272] width 229 height 42
click at [158, 276] on div "4 tasks • 2 messages" at bounding box center [141, 283] width 115 height 18
click at [275, 204] on div "5 previous weeks" at bounding box center [198, 200] width 229 height 20
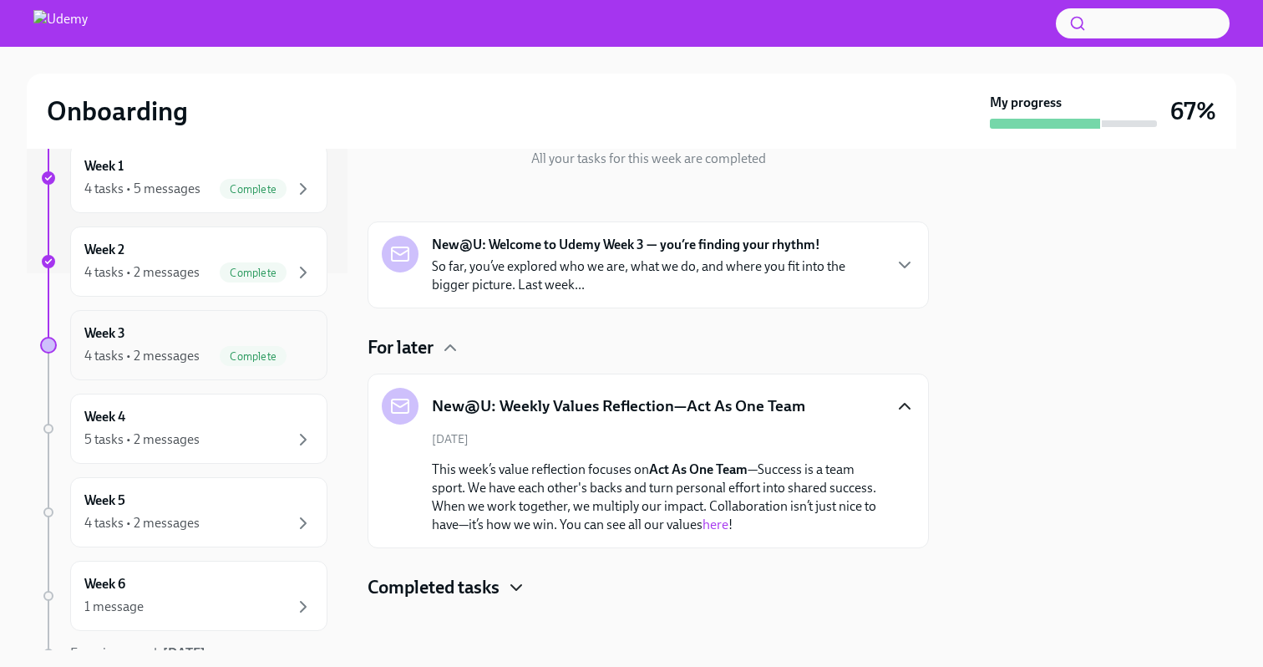
scroll to position [373, 0]
click at [193, 352] on div "4 tasks • 2 messages" at bounding box center [141, 359] width 115 height 18
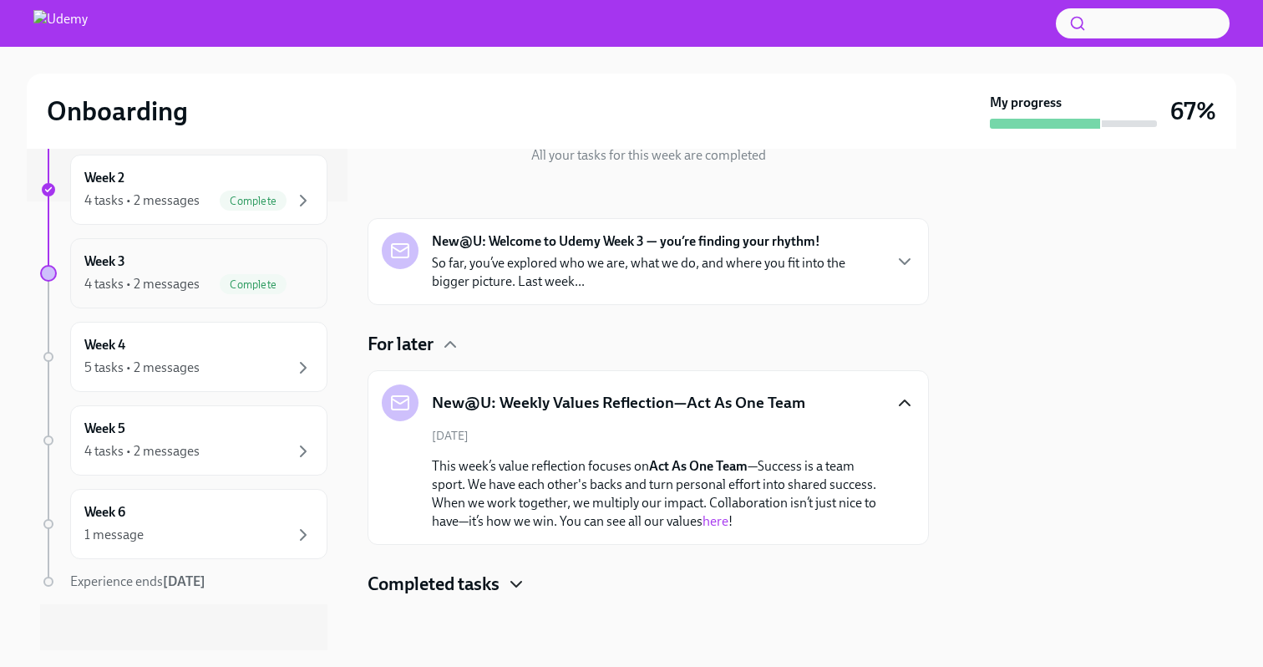
scroll to position [456, 0]
